Goal: Task Accomplishment & Management: Use online tool/utility

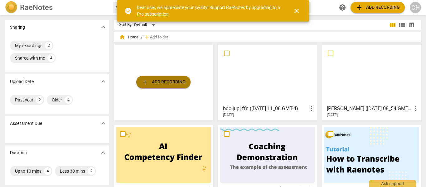
click at [148, 80] on span "add" at bounding box center [144, 81] width 7 height 7
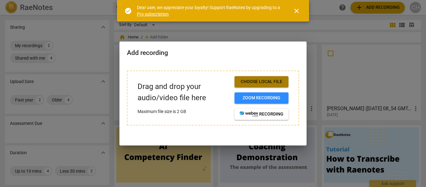
click at [259, 81] on span "Choose local file" at bounding box center [262, 82] width 44 height 6
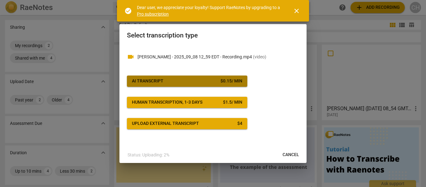
click at [194, 80] on span "AI Transcript $ 0.15 / min" at bounding box center [187, 81] width 110 height 6
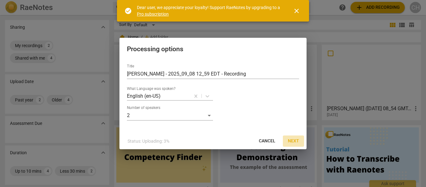
click at [294, 138] on span "Next" at bounding box center [293, 141] width 11 height 6
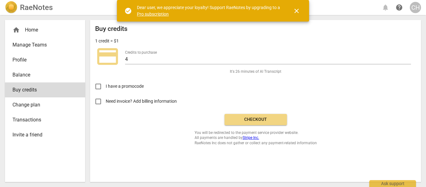
click at [267, 117] on span "Checkout" at bounding box center [256, 119] width 52 height 6
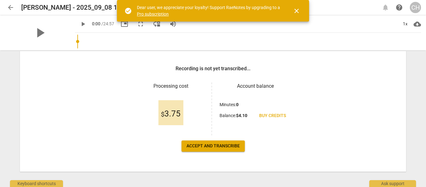
scroll to position [95, 0]
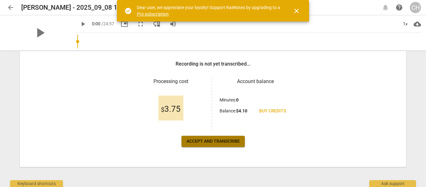
click at [208, 139] on span "Accept and transcribe" at bounding box center [213, 141] width 53 height 6
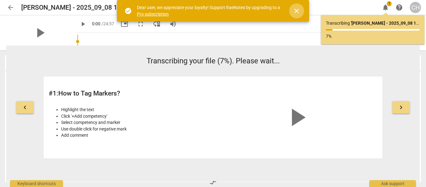
click at [296, 10] on span "close" at bounding box center [296, 10] width 7 height 7
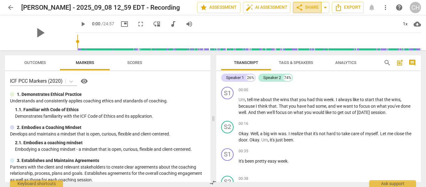
click at [305, 7] on span "share Share" at bounding box center [307, 7] width 23 height 7
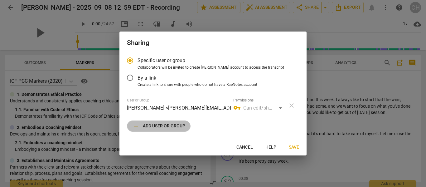
click at [141, 125] on span "add Add user or group" at bounding box center [158, 125] width 53 height 7
radio input "false"
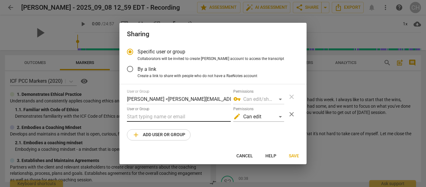
click at [138, 116] on input "text" at bounding box center [179, 117] width 104 height 10
type input "[EMAIL_ADDRESS][DOMAIN_NAME]"
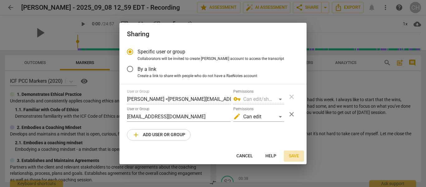
click at [293, 155] on span "Save" at bounding box center [294, 156] width 10 height 6
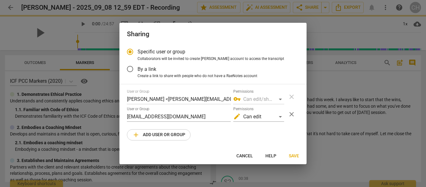
radio input "false"
